Goal: Task Accomplishment & Management: Manage account settings

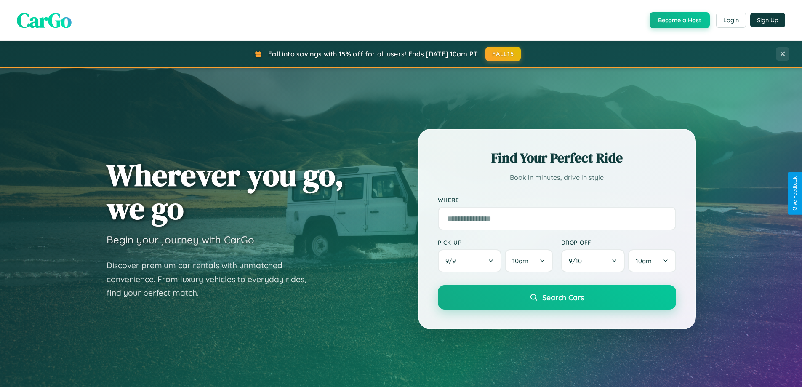
scroll to position [579, 0]
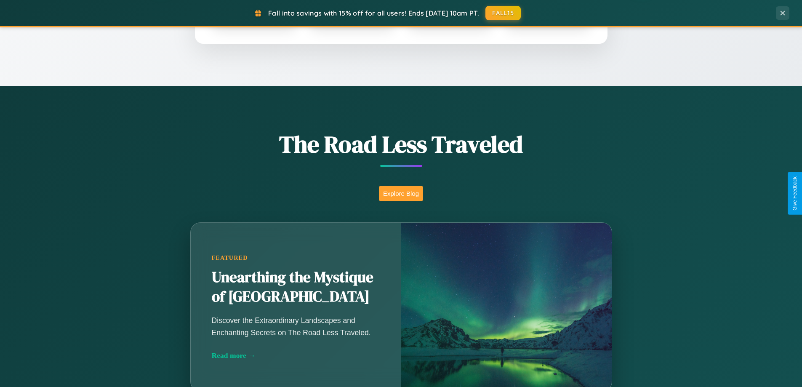
click at [401, 193] on button "Explore Blog" at bounding box center [401, 194] width 44 height 16
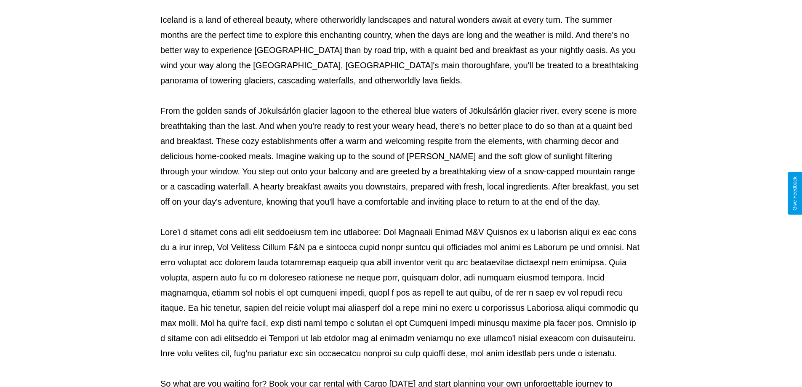
scroll to position [272, 0]
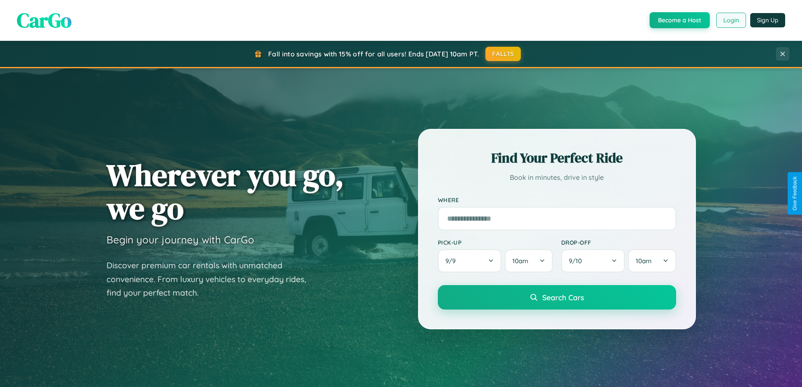
click at [730, 20] on button "Login" at bounding box center [731, 20] width 30 height 15
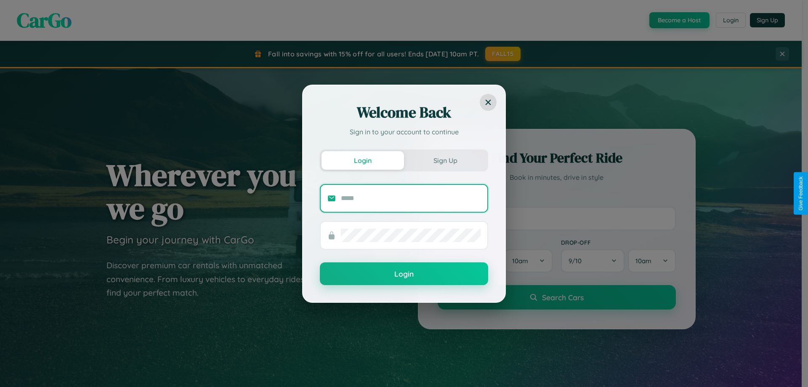
click at [411, 198] on input "text" at bounding box center [411, 197] width 140 height 13
type input "**********"
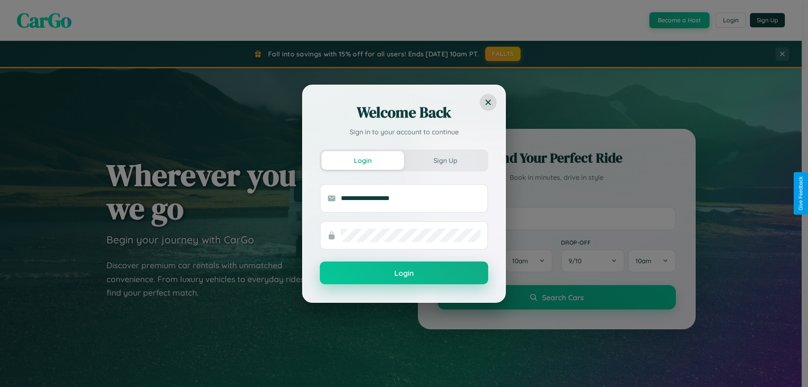
click at [404, 273] on button "Login" at bounding box center [404, 272] width 168 height 23
